Goal: Find specific page/section: Find specific page/section

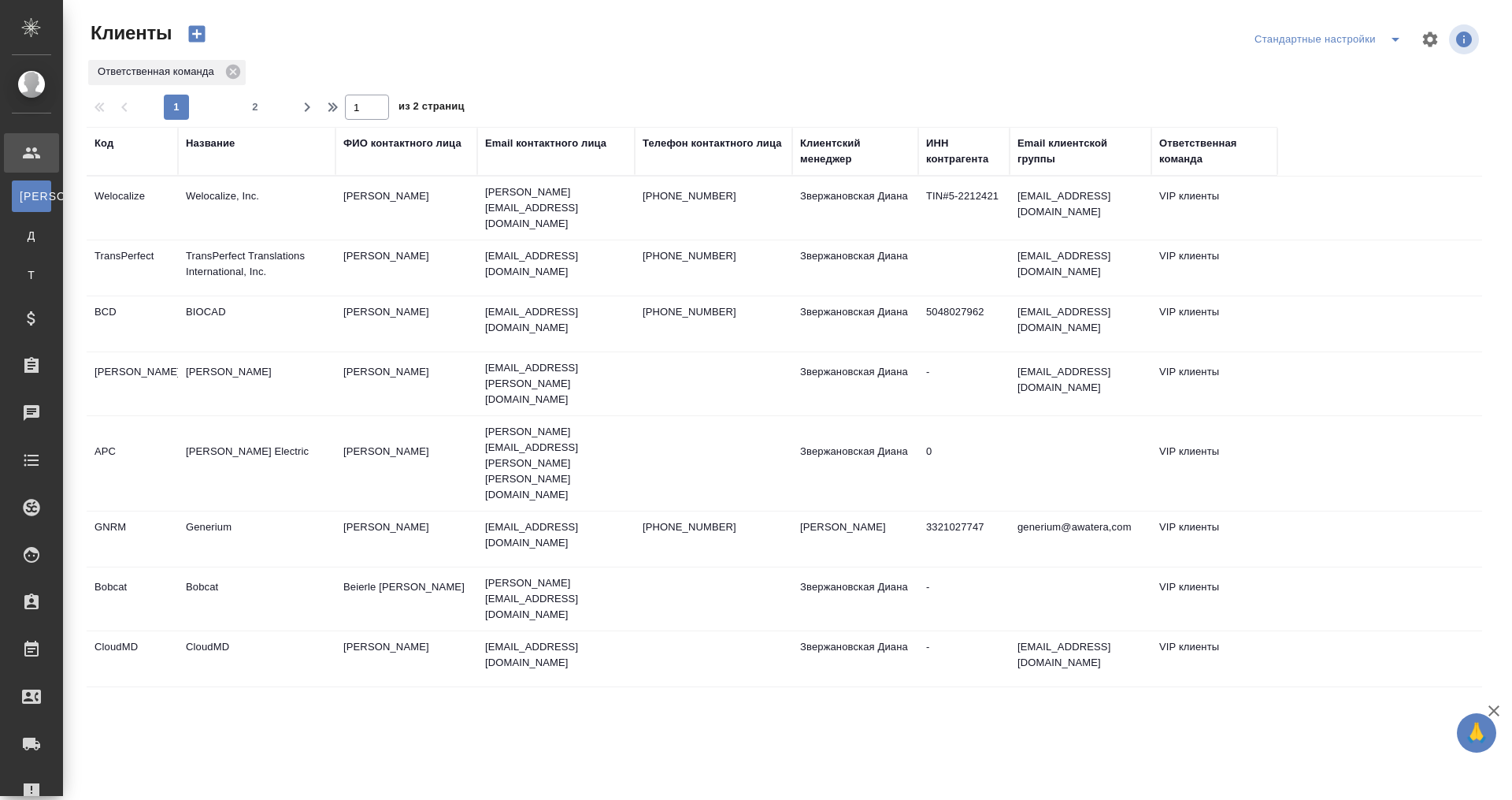
select select "RU"
click at [224, 65] on icon at bounding box center [233, 71] width 17 height 17
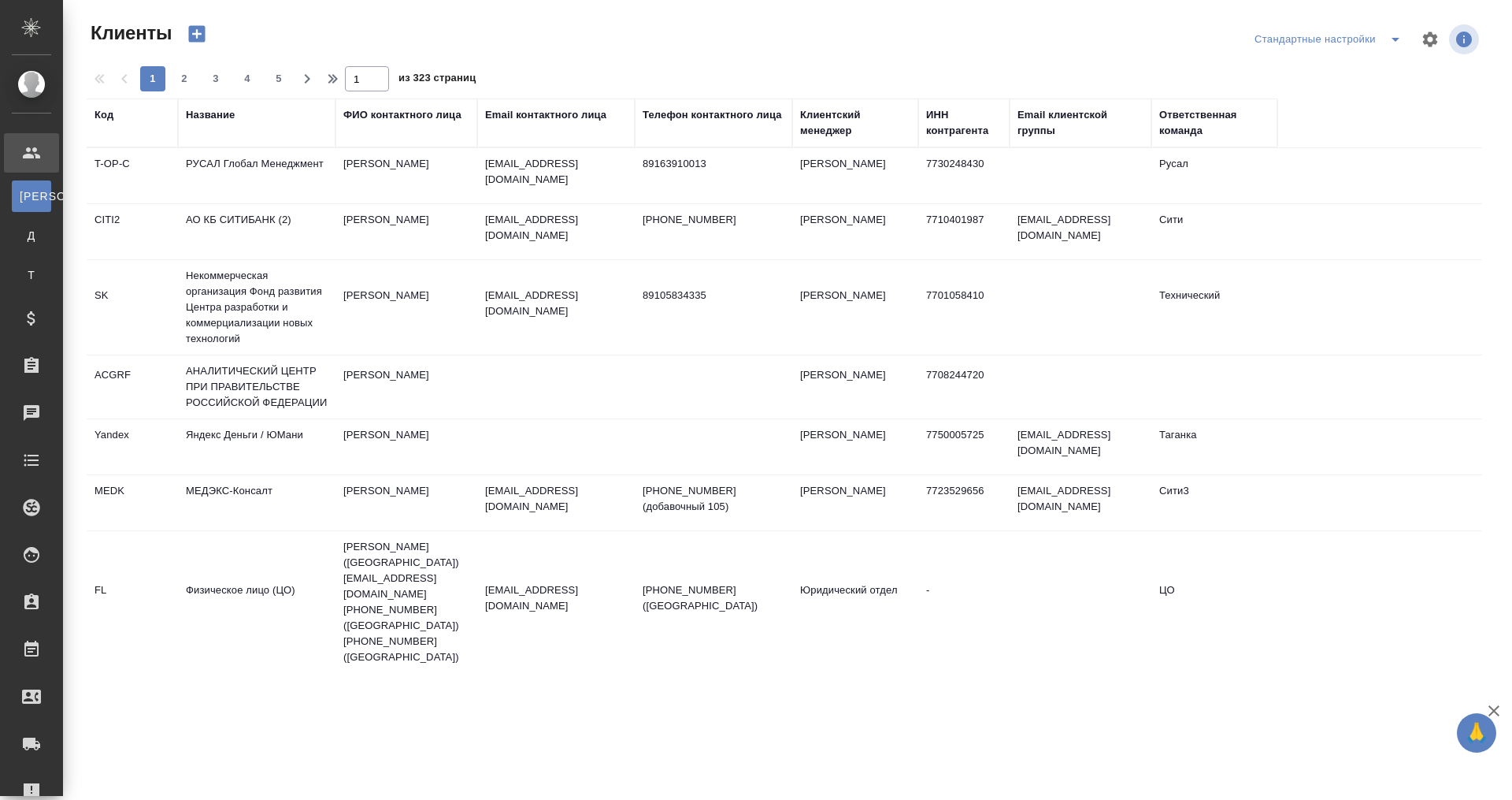
click at [227, 109] on div "Название" at bounding box center [211, 115] width 49 height 15
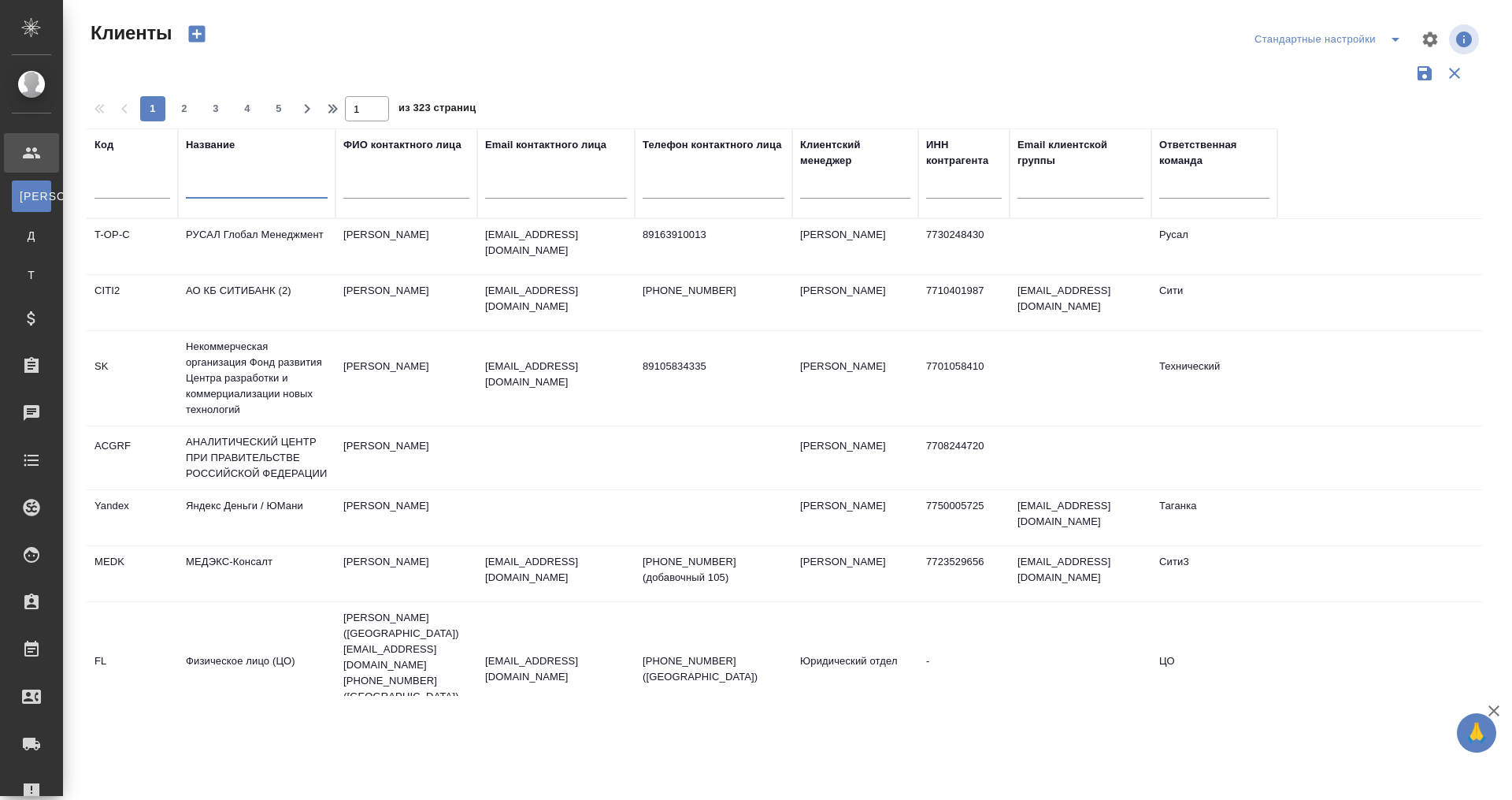
click at [227, 180] on input "text" at bounding box center [257, 189] width 142 height 20
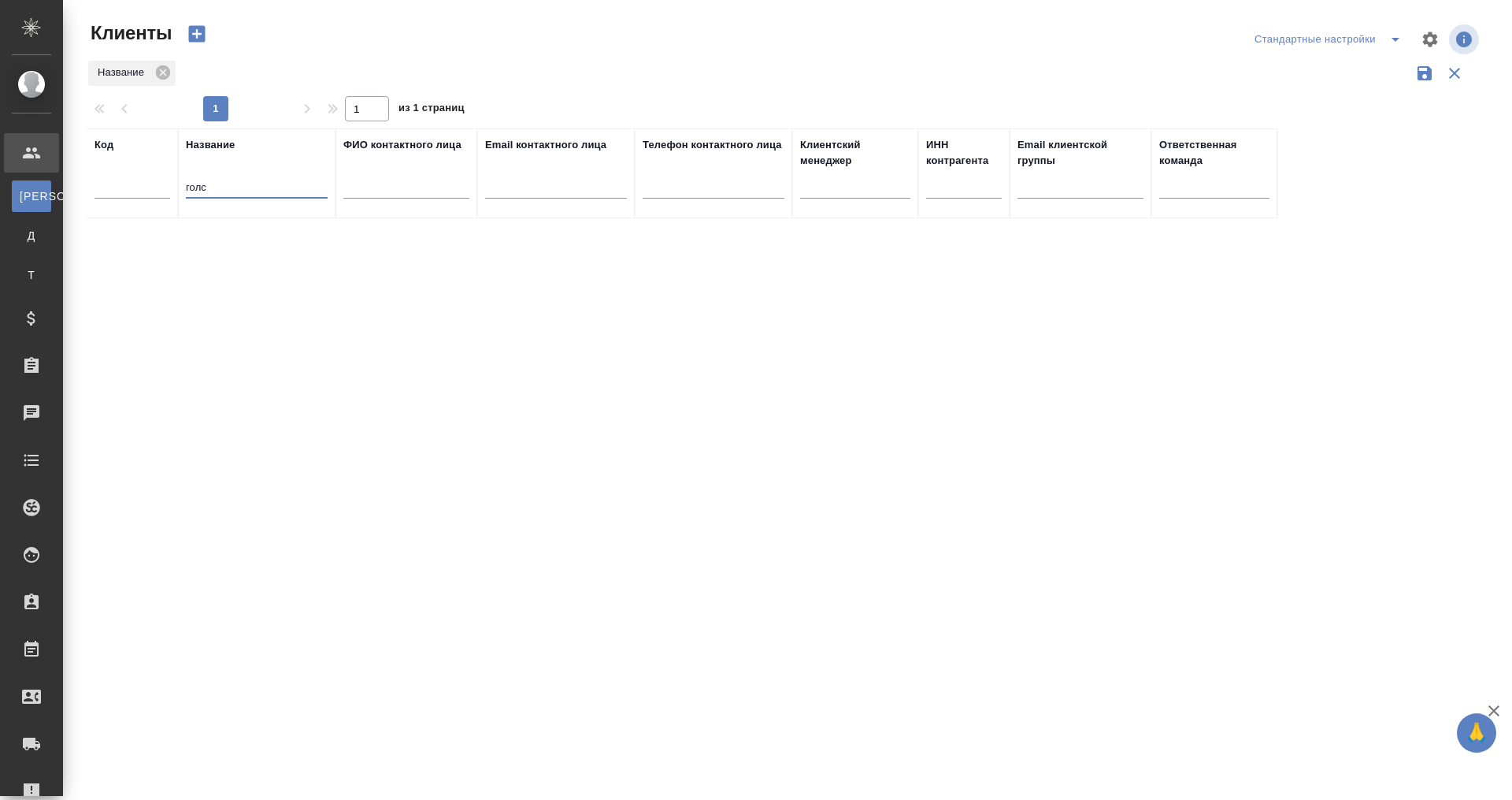
drag, startPoint x: 227, startPoint y: 180, endPoint x: 176, endPoint y: 182, distance: 51.0
click at [176, 182] on tr "Код Название голс ФИО контактного лица Email контактного лица Телефон контактно…" at bounding box center [681, 173] width 1190 height 90
type input "гилс"
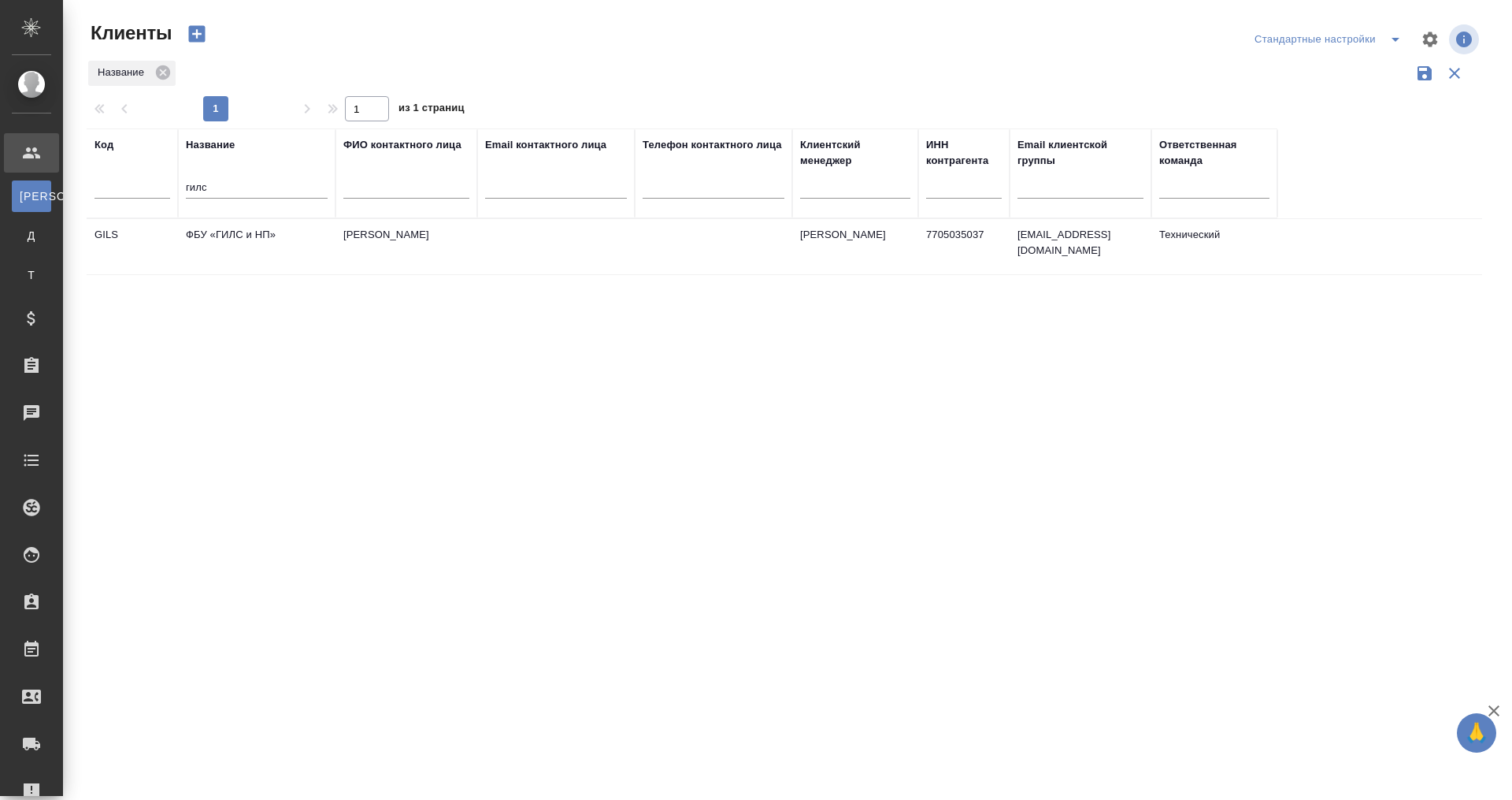
click at [234, 237] on td "ФБУ «ГИЛС и НП»" at bounding box center [256, 246] width 157 height 55
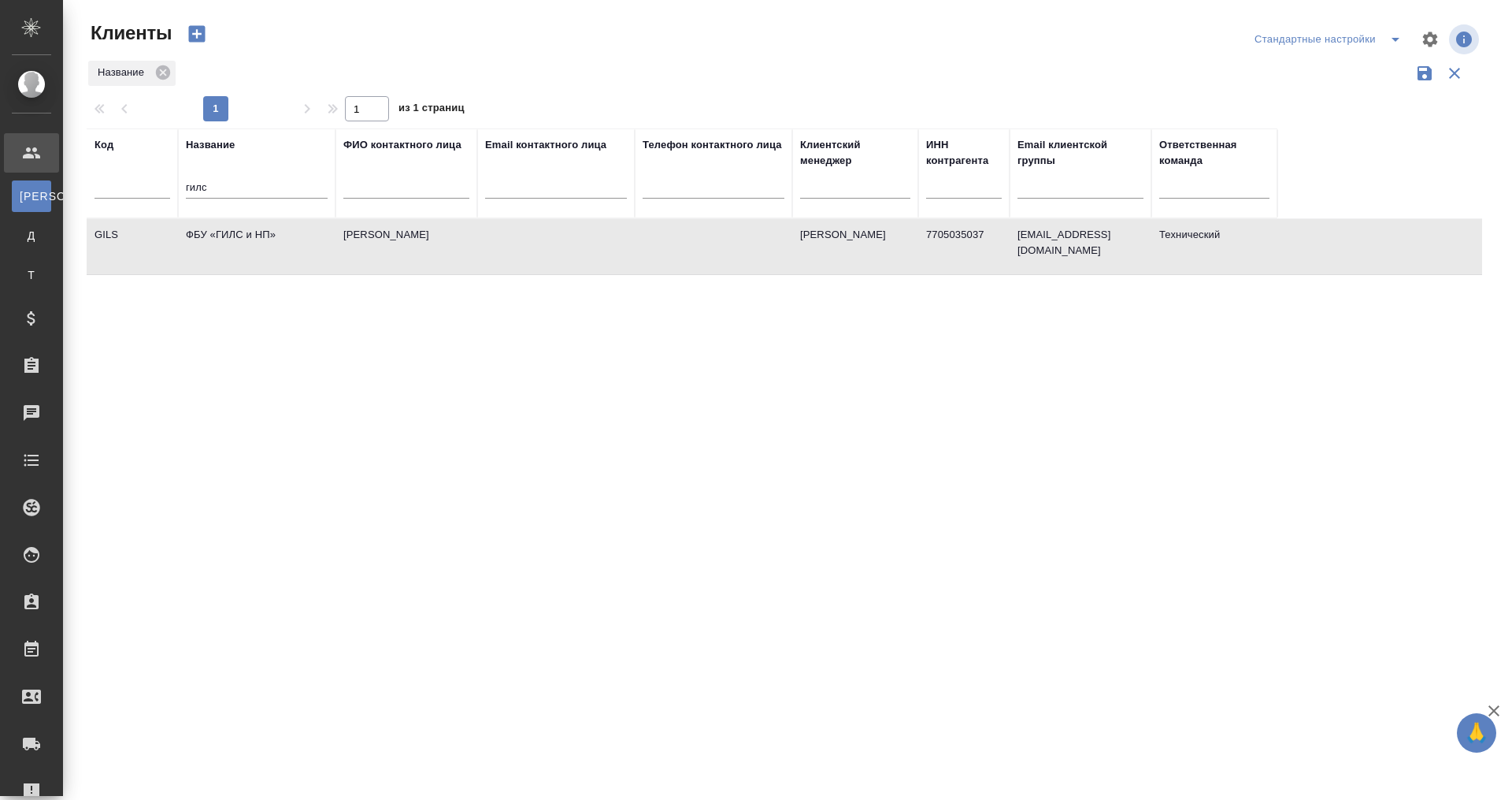
click at [313, 239] on td "ФБУ «ГИЛС и НП»" at bounding box center [256, 246] width 157 height 55
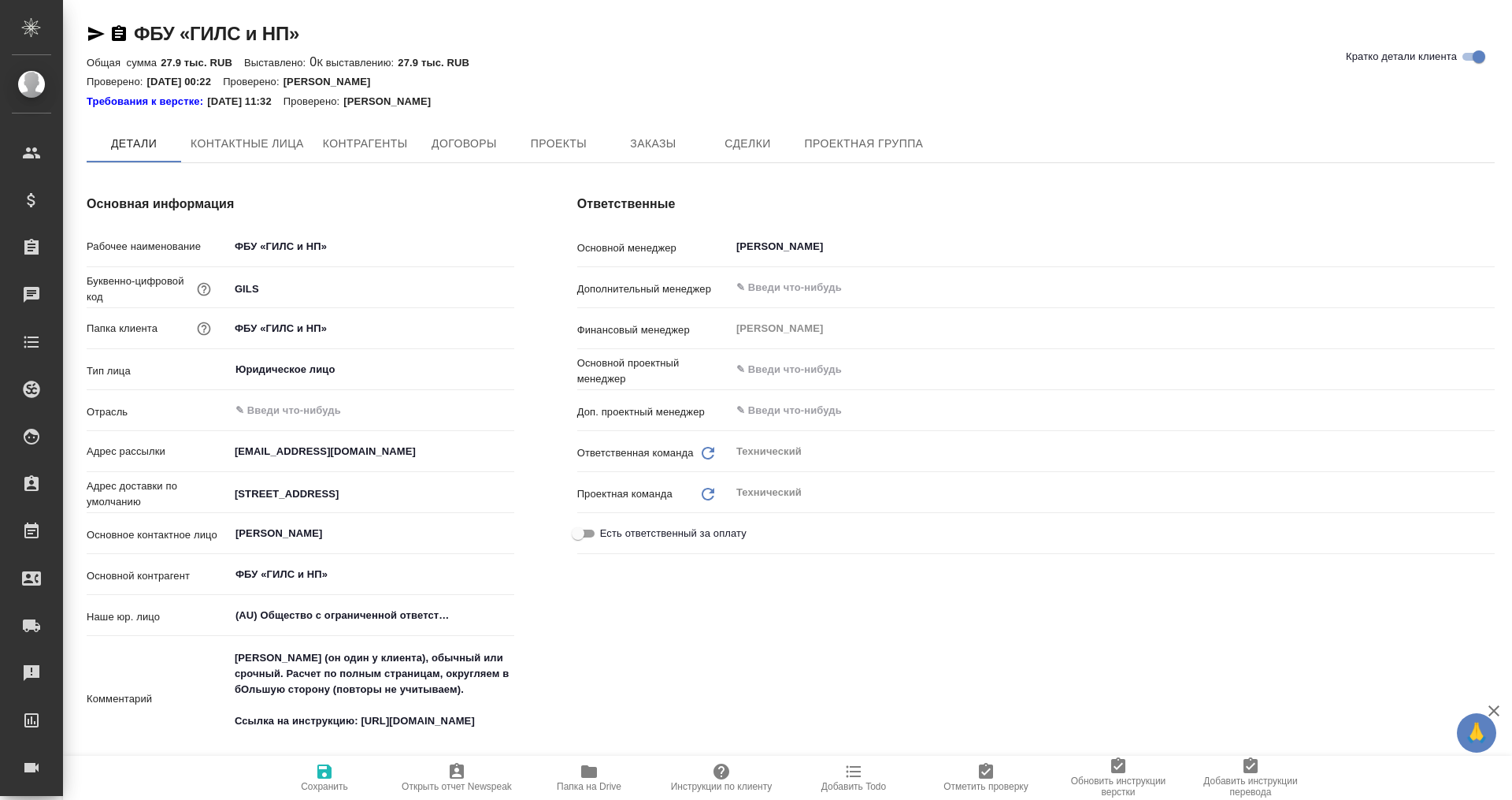
type textarea "x"
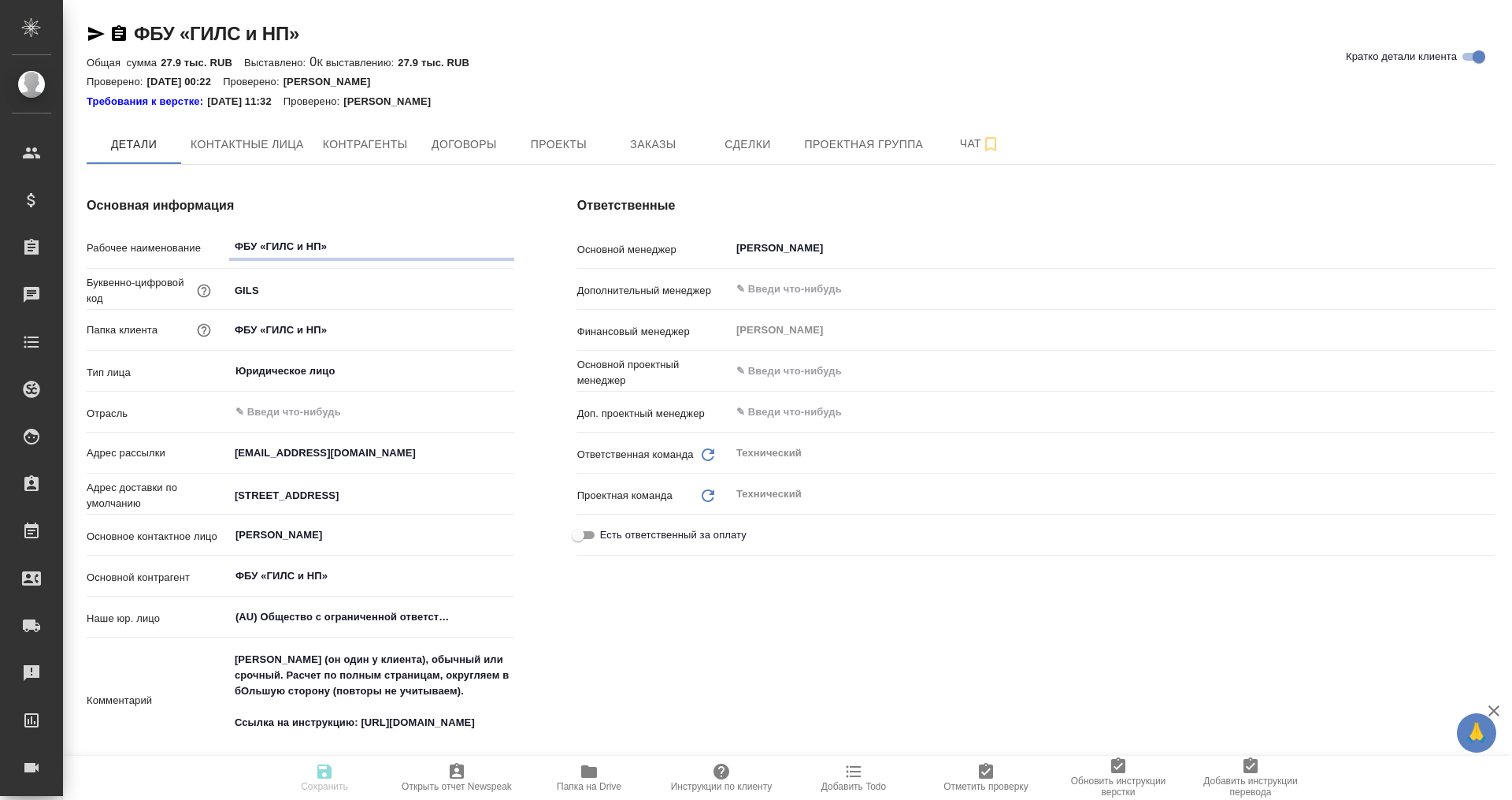
type textarea "x"
click at [652, 145] on span "Заказы" at bounding box center [652, 145] width 75 height 20
type textarea "x"
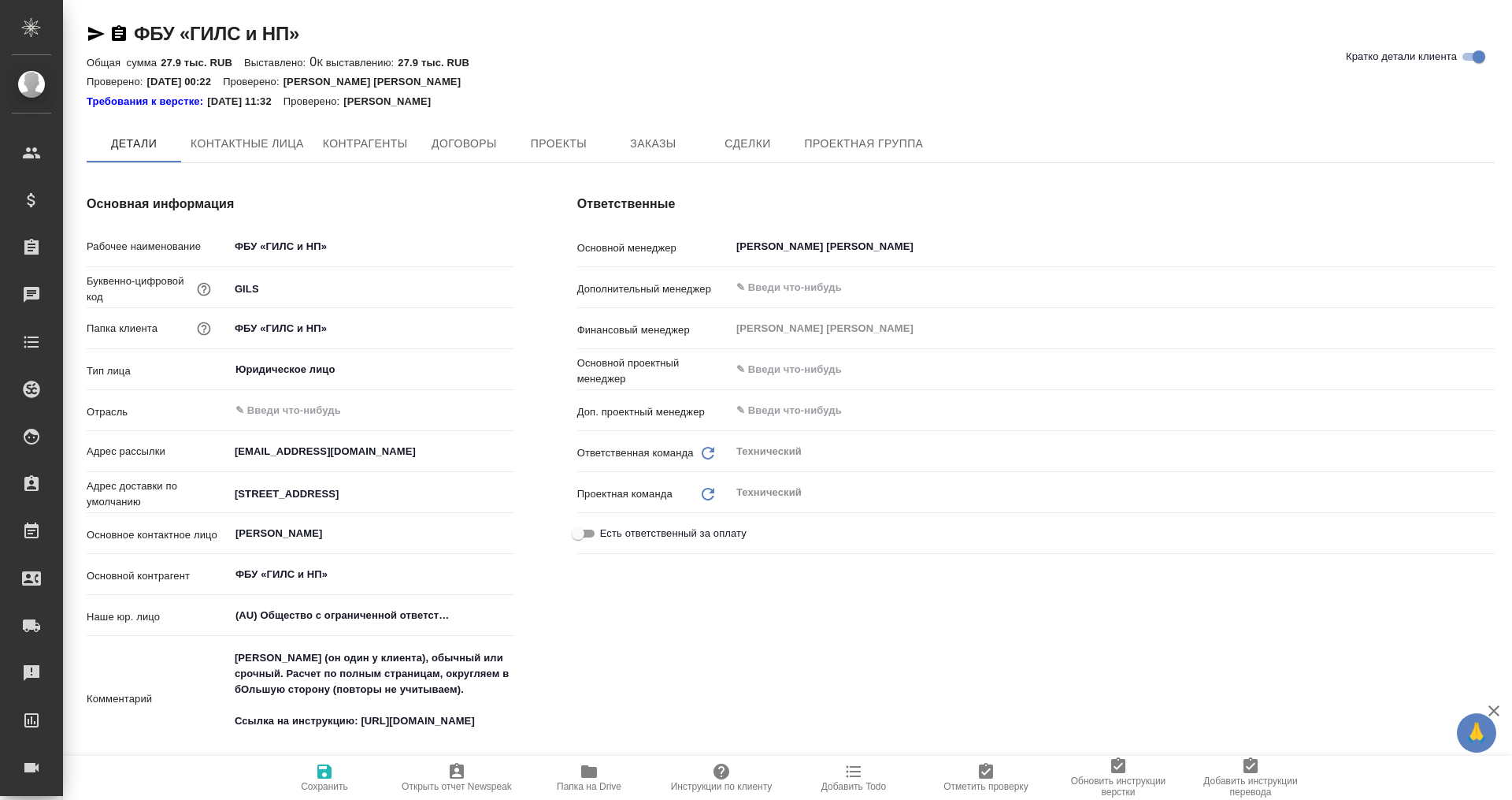
type textarea "x"
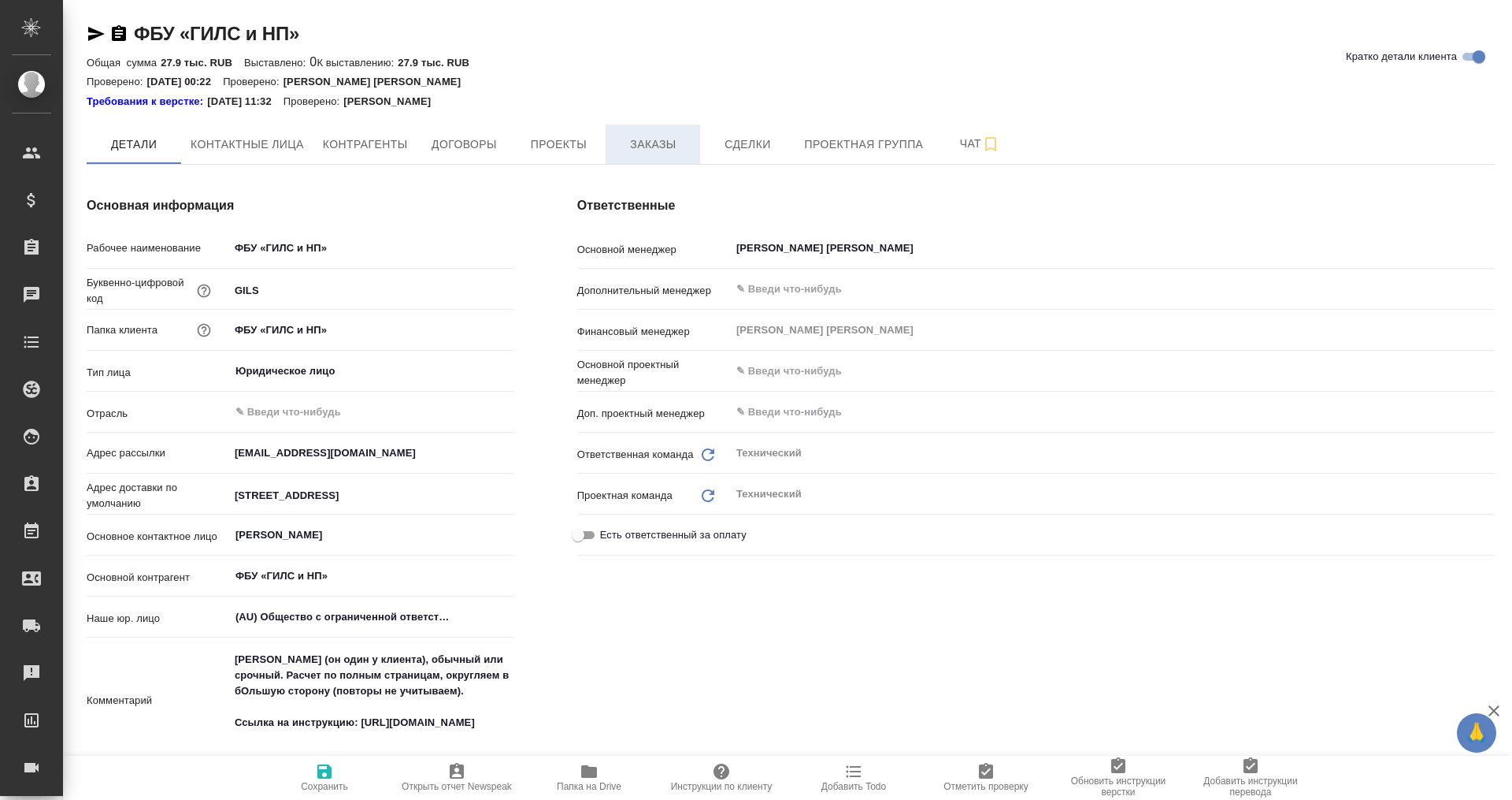
type textarea "x"
click at [652, 148] on span "Заказы" at bounding box center [652, 145] width 75 height 20
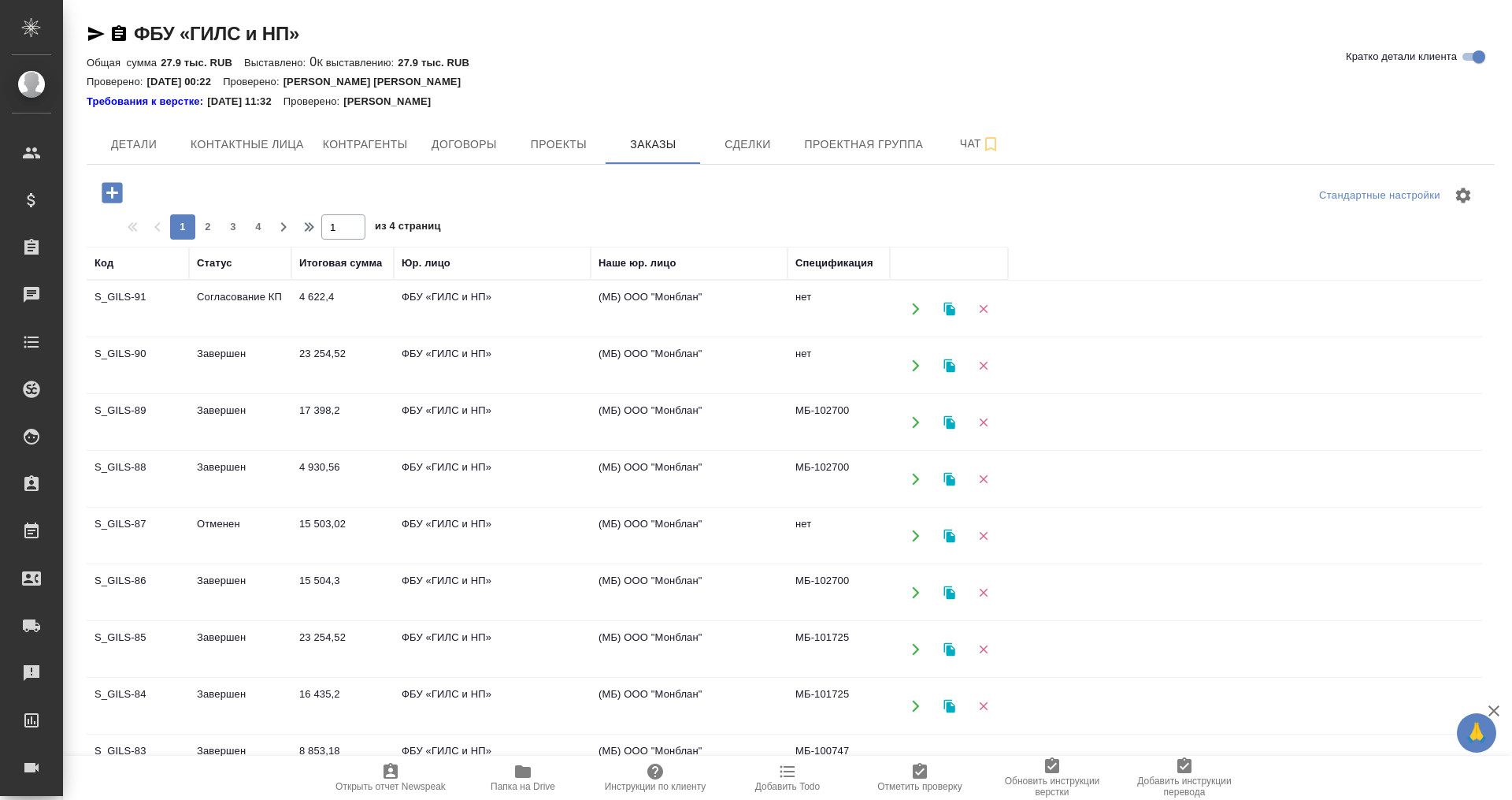
click at [333, 359] on td "23 254,52" at bounding box center [343, 365] width 103 height 55
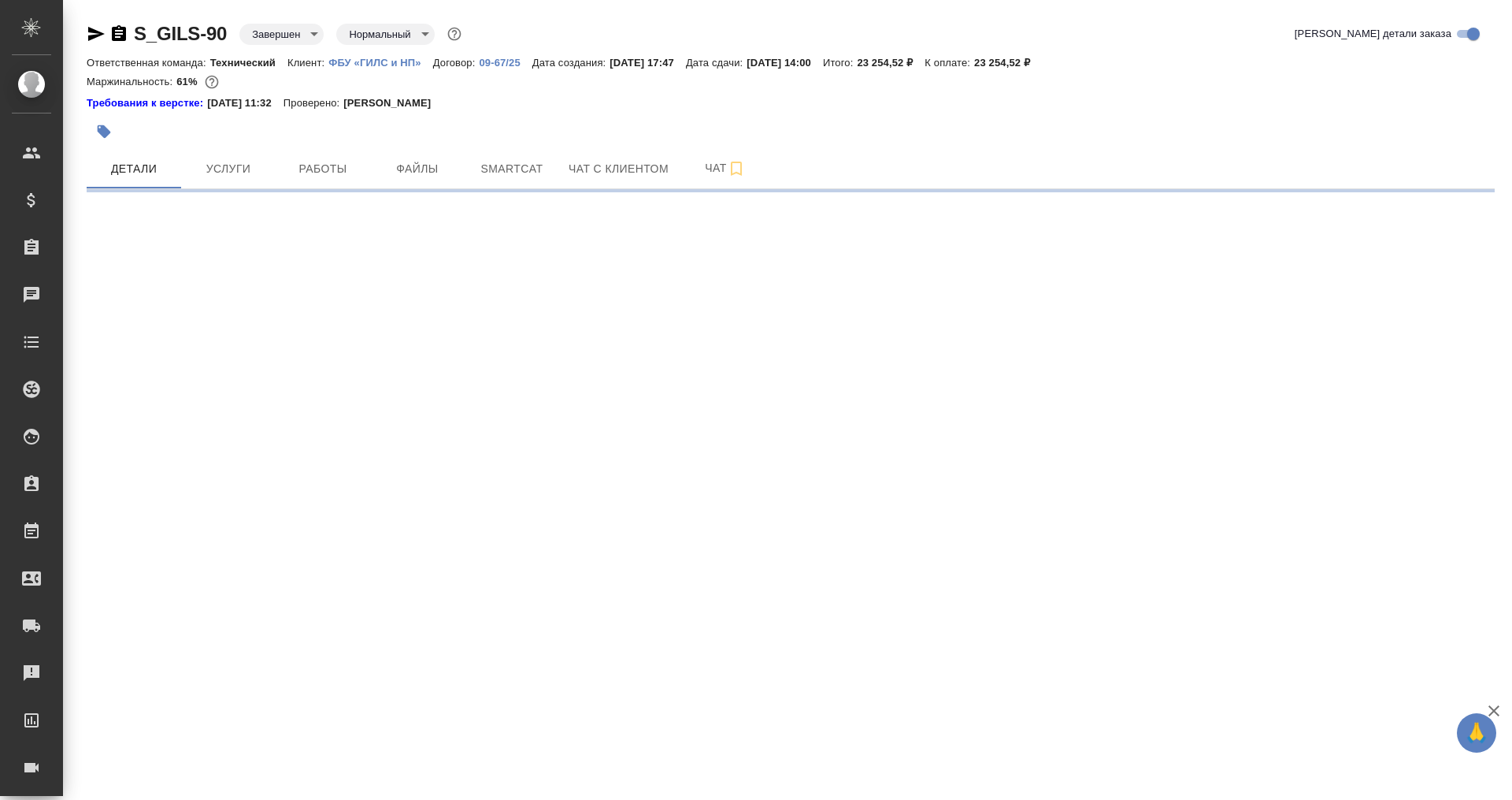
select select "RU"
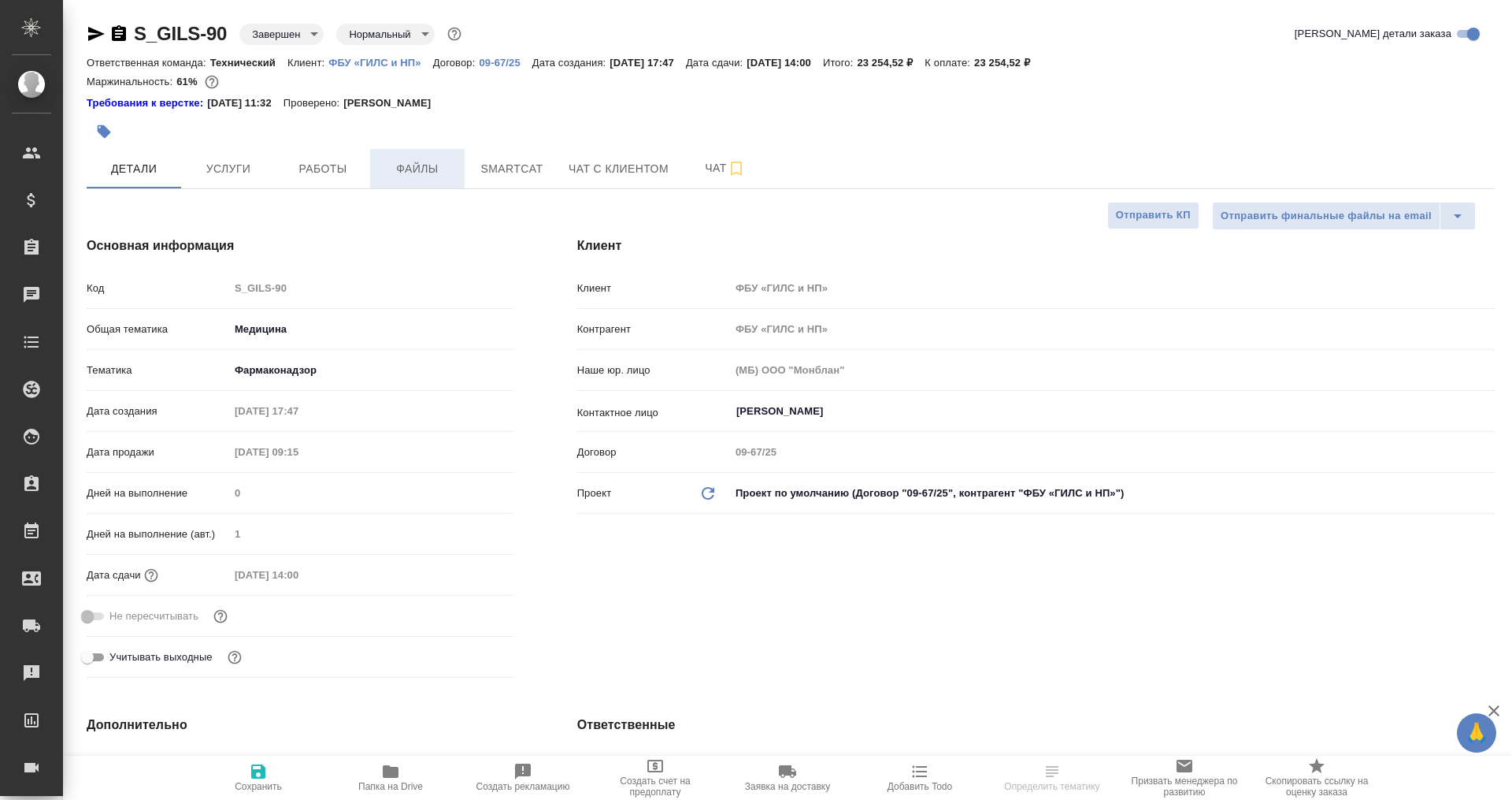
type textarea "x"
click at [206, 175] on span "Услуги" at bounding box center [228, 169] width 75 height 20
